Goal: Information Seeking & Learning: Learn about a topic

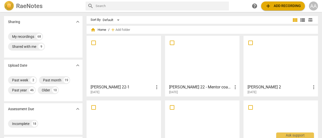
click at [196, 58] on div at bounding box center [202, 60] width 71 height 44
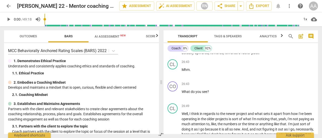
scroll to position [1624, 0]
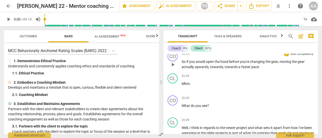
click at [261, 70] on p "So if you would open the hood before you're changing the gear , moving the gear…" at bounding box center [247, 64] width 132 height 10
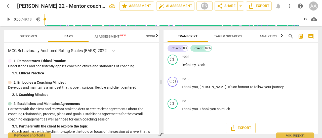
scroll to position [3240, 0]
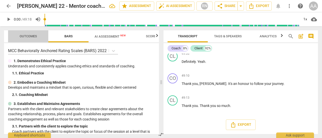
click at [32, 38] on span "Outcomes" at bounding box center [28, 36] width 17 height 4
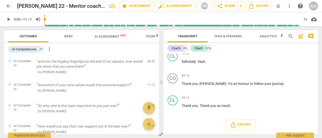
scroll to position [0, 0]
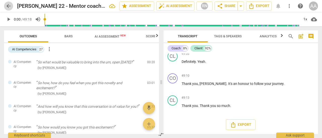
click at [10, 5] on span "arrow_back" at bounding box center [9, 6] width 6 height 6
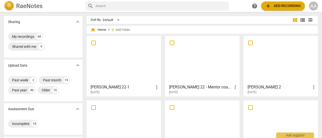
click at [131, 69] on div at bounding box center [123, 60] width 71 height 44
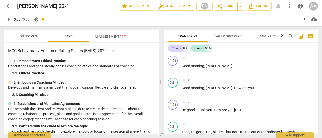
click at [113, 23] on input "range" at bounding box center [170, 19] width 257 height 16
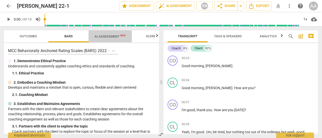
click at [112, 36] on span "AI Assessment New" at bounding box center [109, 37] width 31 height 4
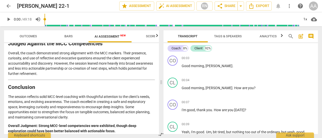
scroll to position [903, 0]
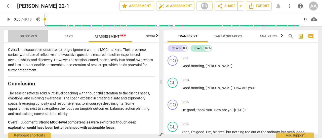
click at [31, 37] on span "Outcomes" at bounding box center [28, 36] width 17 height 4
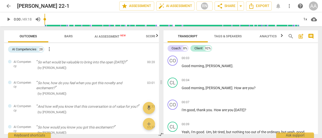
click at [8, 5] on span "arrow_back" at bounding box center [9, 6] width 6 height 6
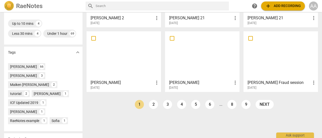
scroll to position [134, 0]
click at [152, 105] on link "2" at bounding box center [153, 104] width 9 height 9
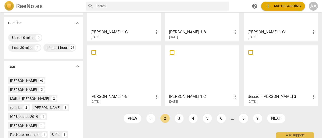
scroll to position [121, 0]
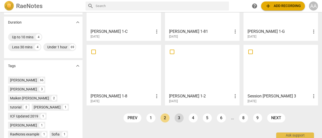
click at [178, 118] on link "3" at bounding box center [178, 118] width 9 height 9
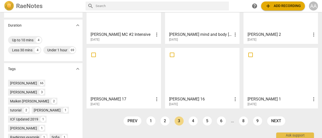
scroll to position [118, 0]
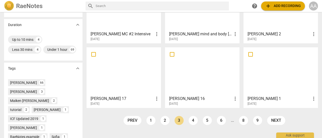
click at [122, 79] on div at bounding box center [123, 71] width 71 height 44
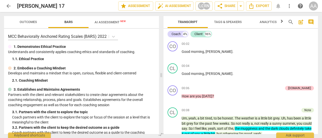
click at [108, 23] on div "arrow_back [PERSON_NAME] 17 edit star Assessment auto_fix_high AI Assessment LC…" at bounding box center [161, 69] width 322 height 138
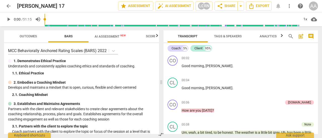
click at [117, 38] on span "AI Assessment New" at bounding box center [109, 37] width 31 height 4
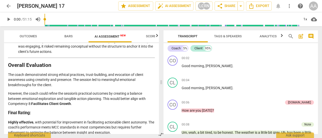
scroll to position [1137, 0]
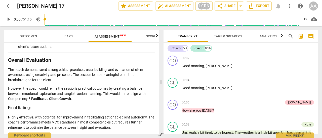
click at [12, 7] on span "arrow_back" at bounding box center [8, 6] width 9 height 6
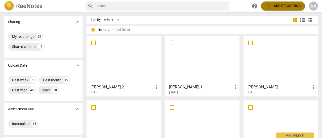
click at [281, 7] on span "add Add recording" at bounding box center [283, 6] width 36 height 6
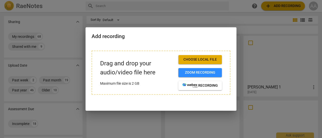
click at [249, 40] on div at bounding box center [161, 69] width 322 height 138
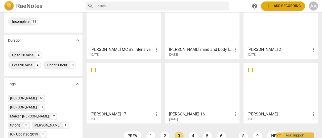
scroll to position [105, 0]
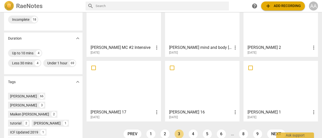
click at [116, 92] on div at bounding box center [123, 85] width 71 height 44
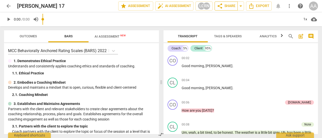
click at [226, 6] on span "share Share" at bounding box center [226, 6] width 19 height 6
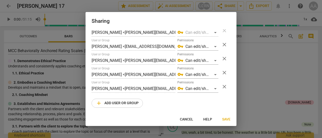
scroll to position [42, 0]
click at [266, 81] on div at bounding box center [161, 69] width 322 height 138
radio input "false"
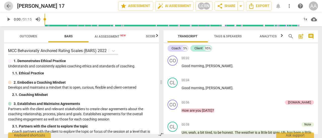
click at [9, 5] on span "arrow_back" at bounding box center [9, 6] width 6 height 6
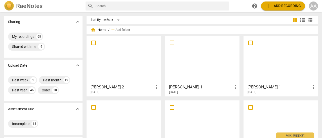
click at [192, 67] on div at bounding box center [202, 60] width 71 height 44
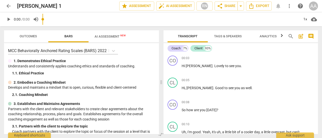
click at [113, 22] on input "range" at bounding box center [170, 19] width 257 height 16
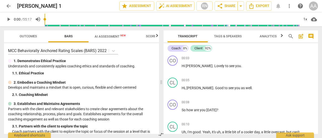
click at [113, 36] on span "AI Assessment New" at bounding box center [109, 37] width 31 height 4
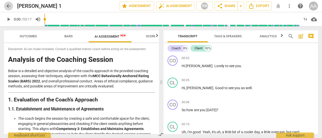
click at [9, 6] on span "arrow_back" at bounding box center [9, 6] width 6 height 6
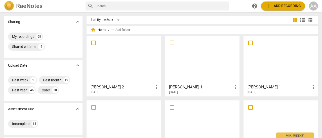
click at [137, 63] on div at bounding box center [123, 60] width 71 height 44
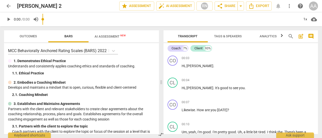
click at [110, 23] on input "range" at bounding box center [170, 19] width 257 height 16
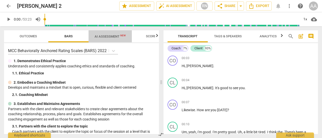
click at [110, 36] on span "AI Assessment New" at bounding box center [109, 37] width 31 height 4
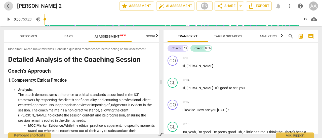
click at [10, 6] on span "arrow_back" at bounding box center [9, 6] width 6 height 6
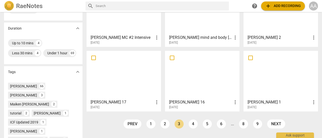
scroll to position [126, 0]
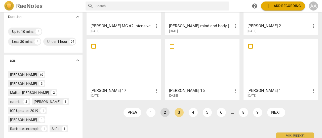
click at [165, 113] on link "2" at bounding box center [164, 112] width 9 height 9
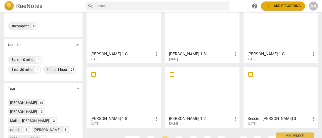
scroll to position [99, 0]
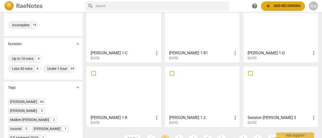
click at [284, 100] on div at bounding box center [280, 90] width 71 height 44
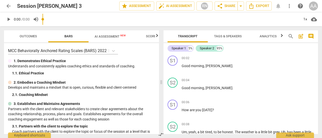
click at [112, 22] on input "range" at bounding box center [170, 19] width 257 height 16
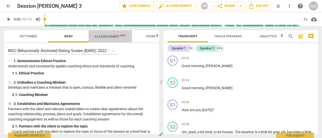
click at [111, 36] on span "AI Assessment New" at bounding box center [109, 37] width 31 height 4
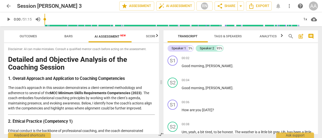
click at [8, 6] on span "arrow_back" at bounding box center [9, 6] width 6 height 6
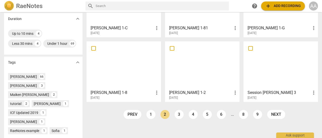
scroll to position [125, 0]
click at [152, 116] on link "1" at bounding box center [150, 114] width 9 height 9
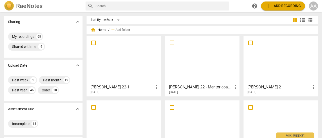
click at [207, 67] on div at bounding box center [202, 60] width 71 height 44
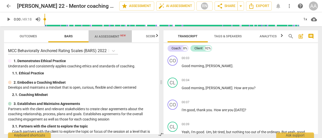
click at [110, 35] on span "AI Assessment New" at bounding box center [109, 37] width 31 height 4
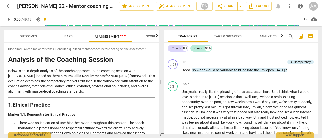
scroll to position [91, 0]
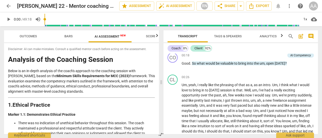
click at [9, 5] on span "arrow_back" at bounding box center [9, 6] width 6 height 6
